Goal: Information Seeking & Learning: Learn about a topic

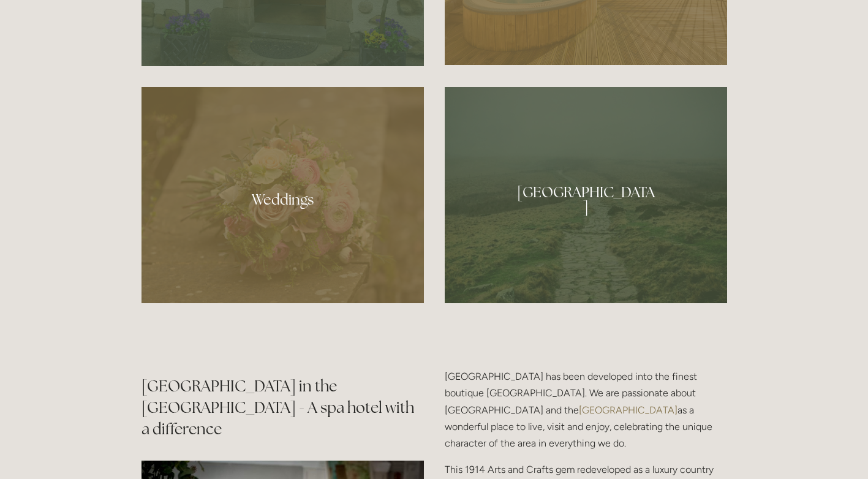
scroll to position [1135, 0]
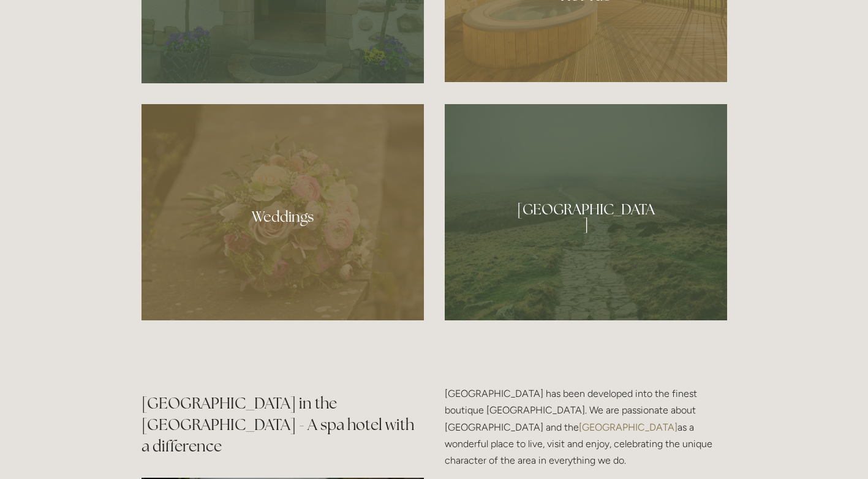
click at [585, 218] on div at bounding box center [586, 212] width 282 height 216
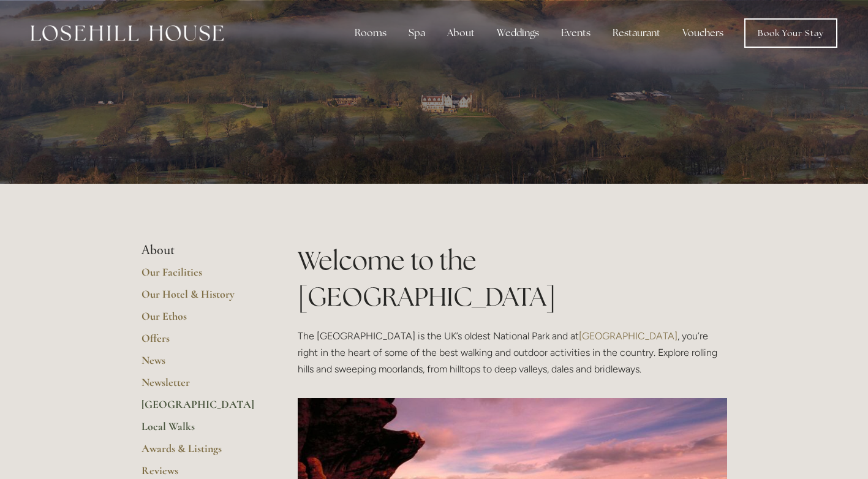
click at [161, 429] on link "Local Walks" at bounding box center [200, 431] width 117 height 22
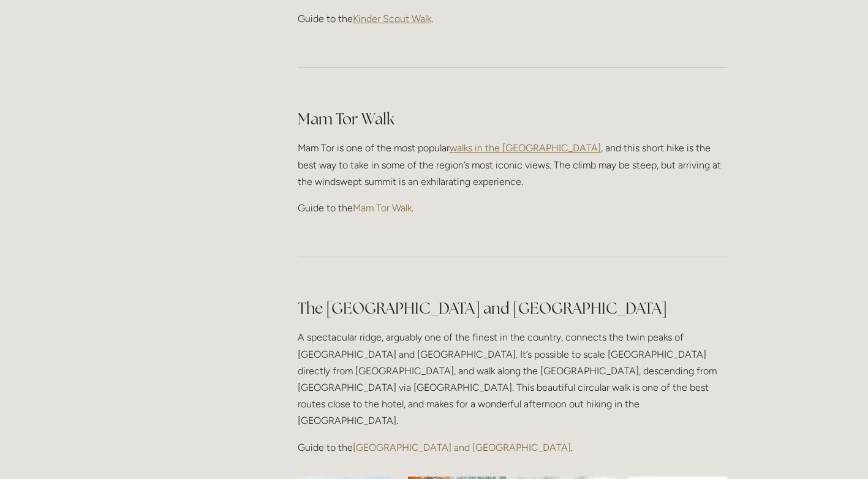
scroll to position [745, 0]
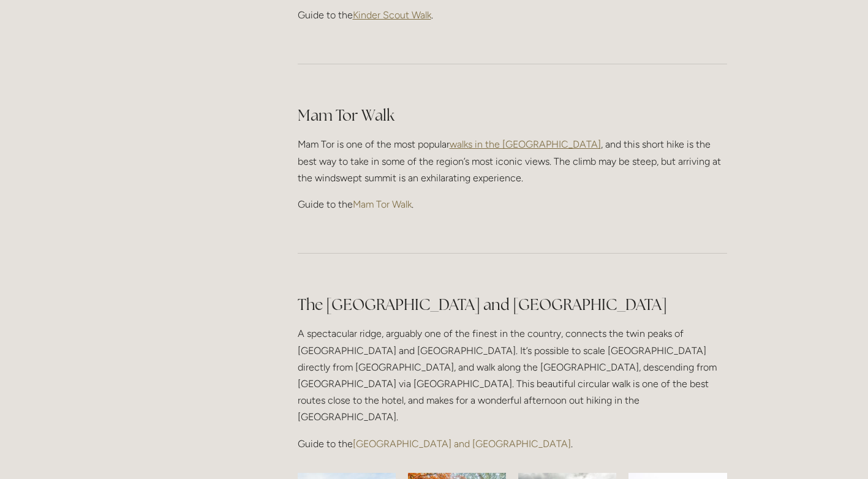
click at [366, 199] on link "Mam Tor Walk" at bounding box center [382, 205] width 59 height 12
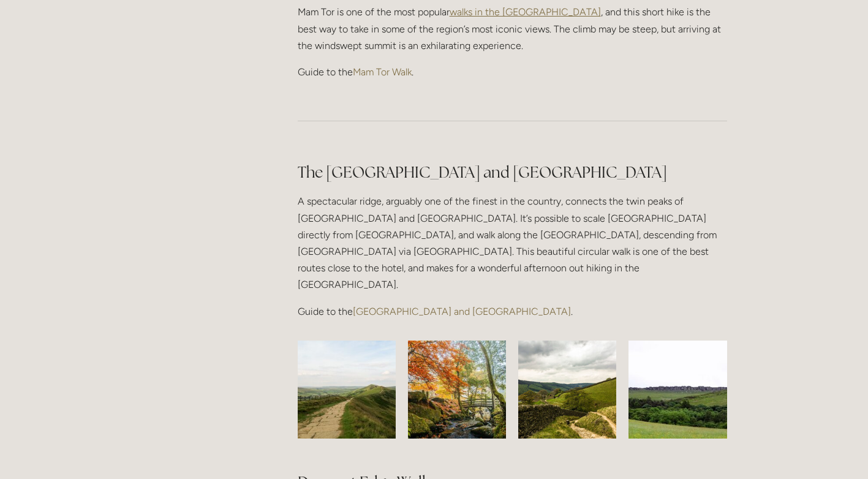
scroll to position [885, 0]
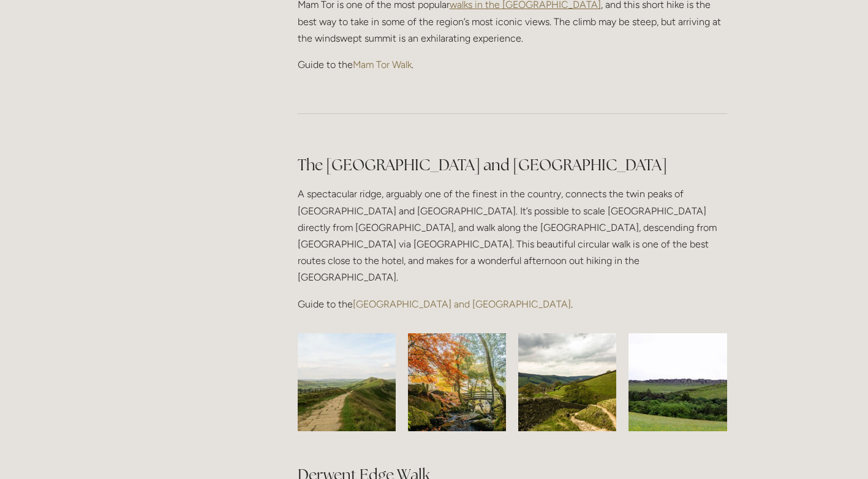
click at [392, 298] on link "Great Ridge and Win Hill Walk" at bounding box center [462, 304] width 218 height 12
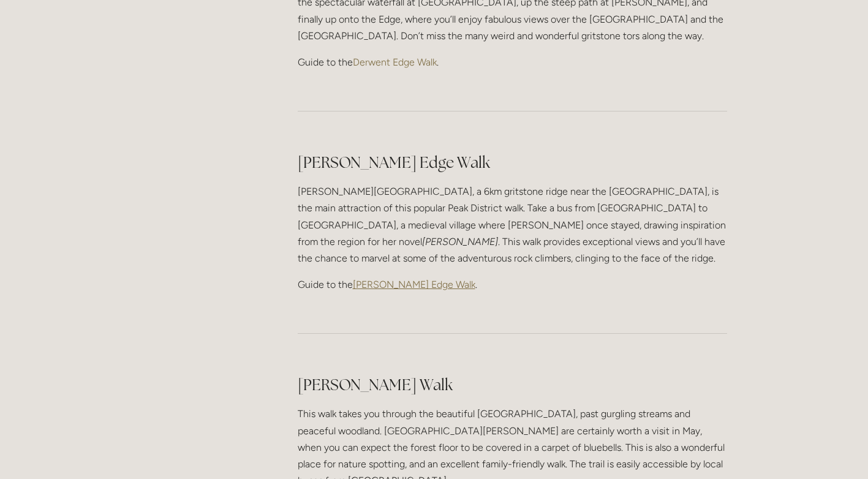
scroll to position [1486, 0]
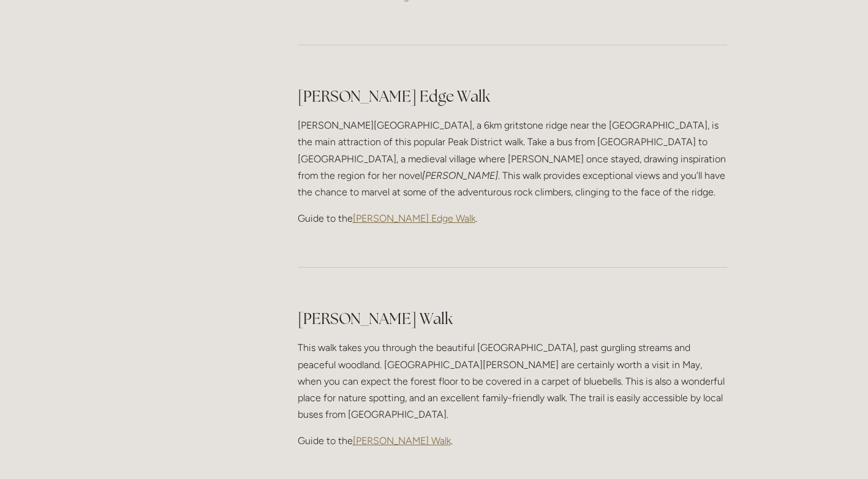
click at [393, 435] on span "Padley Gorge Walk" at bounding box center [402, 441] width 98 height 12
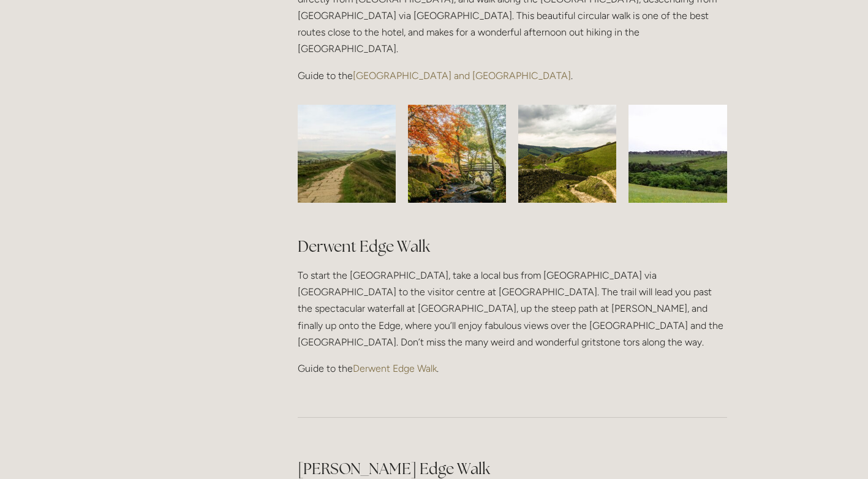
scroll to position [1118, 0]
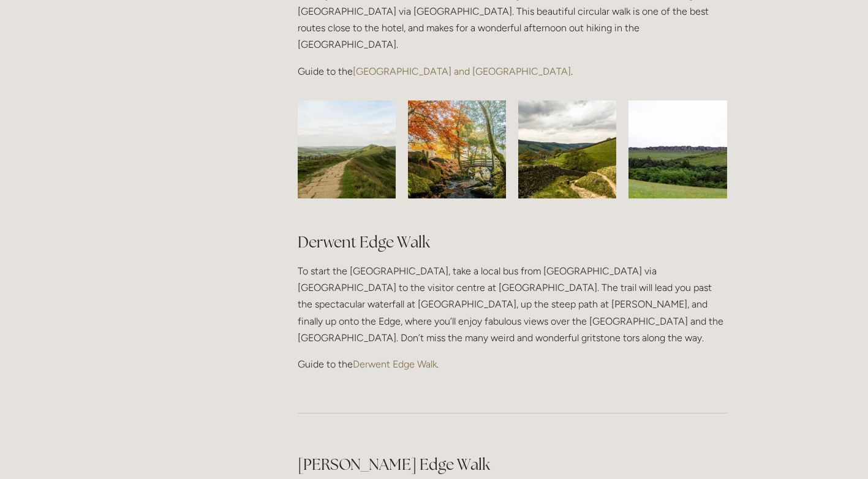
click at [371, 358] on link "Derwent Edge Walk" at bounding box center [395, 364] width 84 height 12
